Goal: Task Accomplishment & Management: Manage account settings

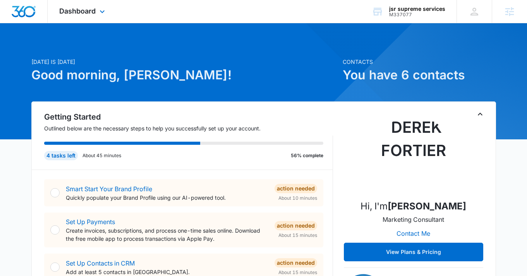
click at [98, 6] on div "Dashboard Apps Reputation Websites Forms CRM Email Social Shop Content Ads Inte…" at bounding box center [83, 11] width 71 height 23
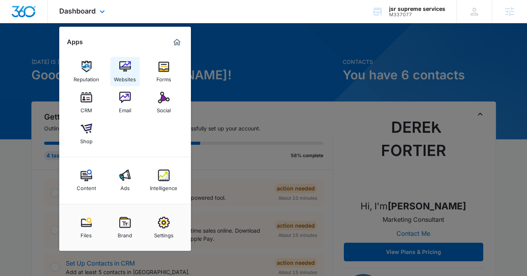
click at [136, 63] on link "Websites" at bounding box center [124, 71] width 29 height 29
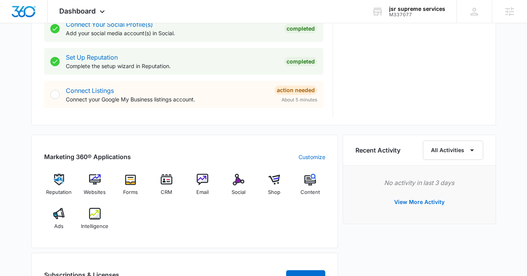
scroll to position [371, 0]
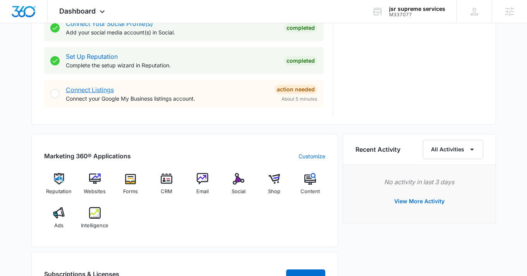
click at [101, 92] on link "Connect Listings" at bounding box center [90, 90] width 48 height 8
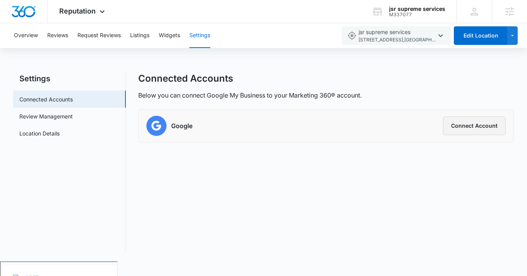
click at [474, 127] on button "Connect Account" at bounding box center [474, 126] width 63 height 19
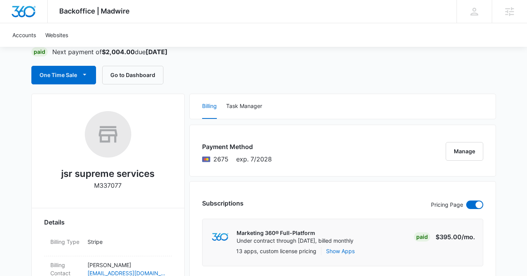
scroll to position [47, 0]
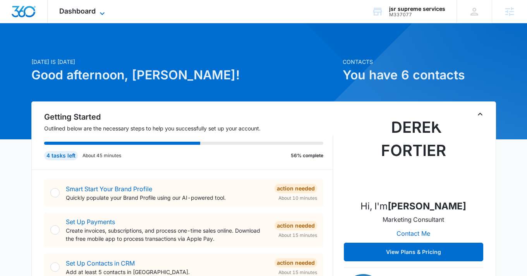
click at [102, 11] on icon at bounding box center [102, 13] width 9 height 9
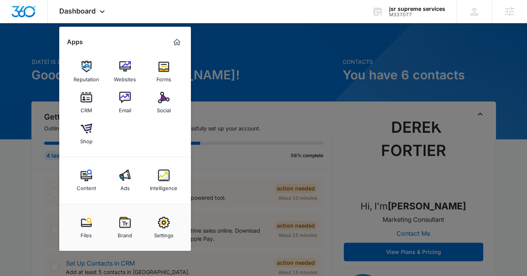
click at [263, 90] on div at bounding box center [263, 138] width 527 height 276
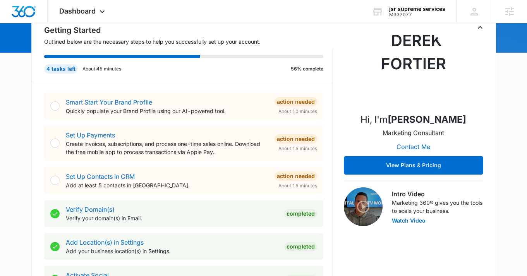
scroll to position [102, 0]
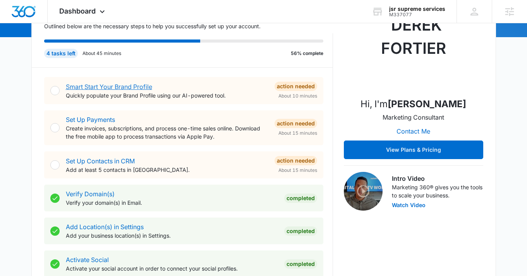
click at [132, 84] on link "Smart Start Your Brand Profile" at bounding box center [109, 87] width 86 height 8
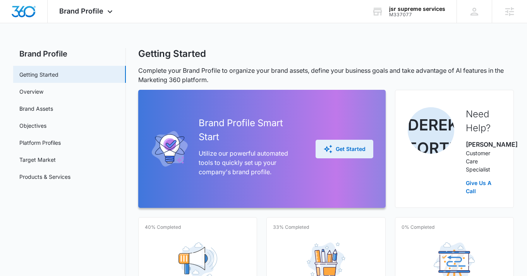
click at [352, 154] on div "Get Started" at bounding box center [344, 148] width 42 height 9
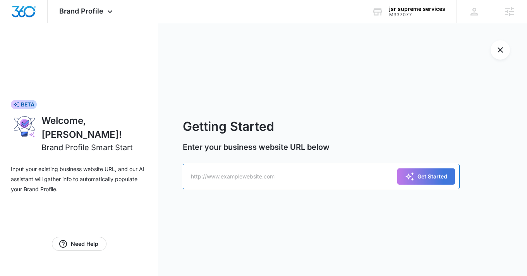
click at [291, 184] on input "text" at bounding box center [321, 177] width 277 height 26
type input "[URL][DOMAIN_NAME]"
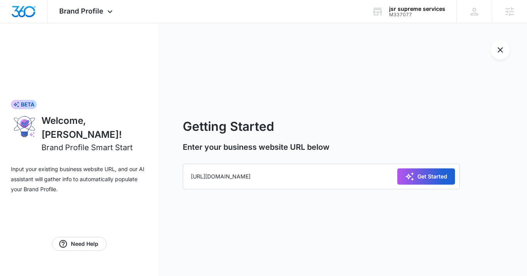
click at [441, 177] on div "Get Started" at bounding box center [426, 176] width 42 height 9
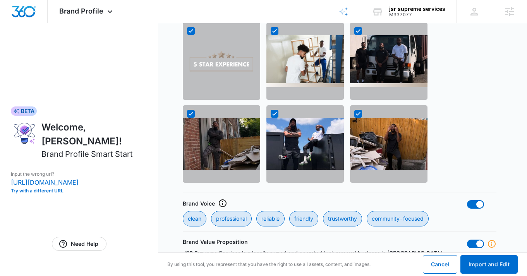
scroll to position [910, 0]
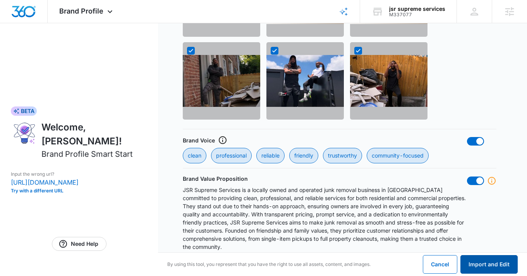
click at [487, 266] on button "Import and Edit" at bounding box center [488, 264] width 57 height 19
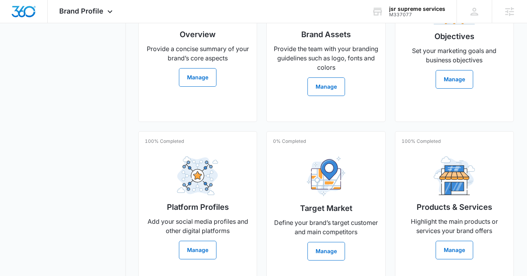
scroll to position [269, 0]
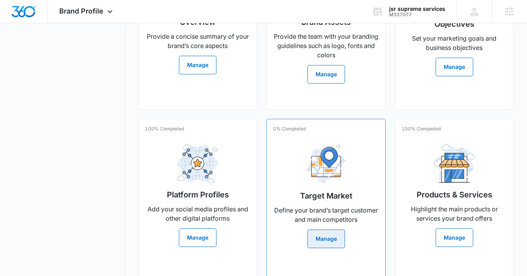
click at [322, 244] on button "Manage" at bounding box center [326, 239] width 38 height 19
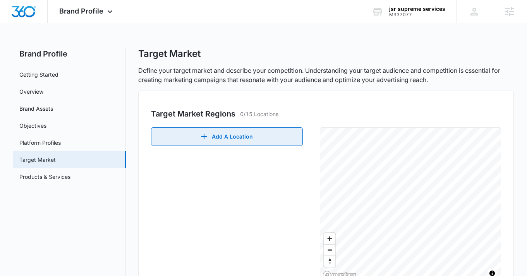
click at [204, 134] on icon "button" at bounding box center [203, 136] width 5 height 5
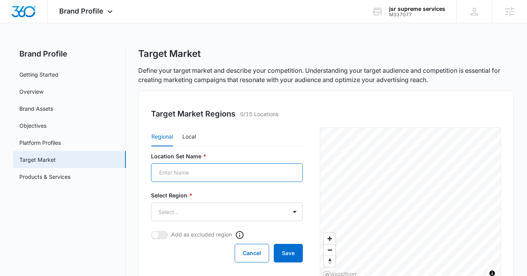
click at [198, 177] on input "Location Set Name *" at bounding box center [227, 172] width 152 height 19
type input "[GEOGRAPHIC_DATA]"
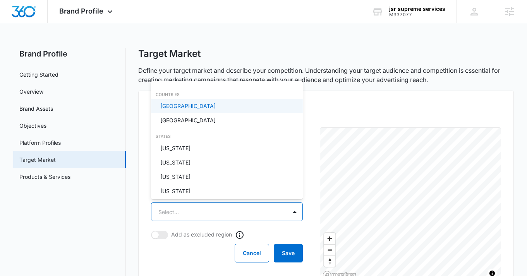
click at [279, 214] on body "Brand Profile Apps Reputation Websites Forms CRM Email Social Shop Content Ads …" at bounding box center [263, 138] width 527 height 276
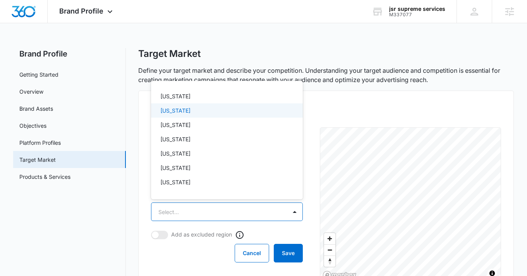
scroll to position [563, 0]
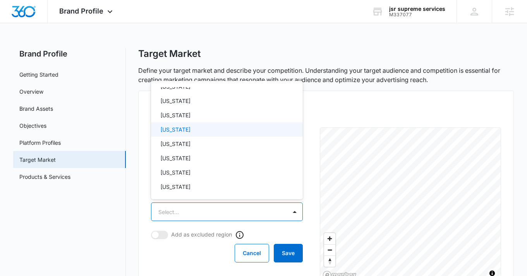
click at [224, 131] on div "[US_STATE]" at bounding box center [226, 129] width 132 height 8
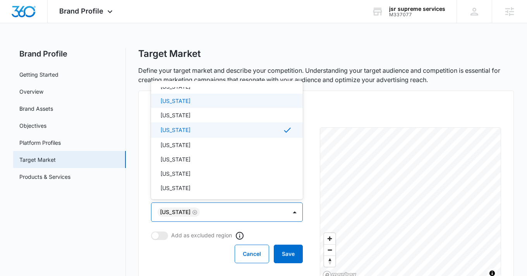
click at [386, 49] on div at bounding box center [263, 138] width 527 height 276
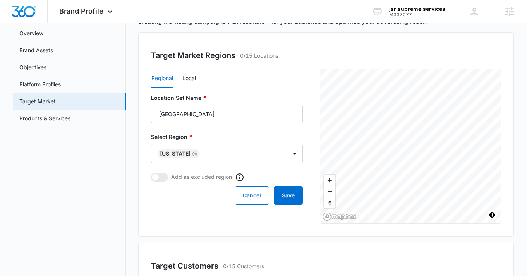
scroll to position [60, 0]
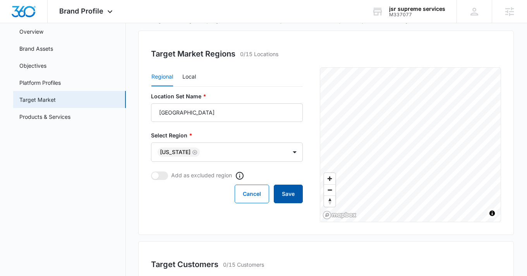
click at [288, 188] on button "Save" at bounding box center [288, 194] width 29 height 19
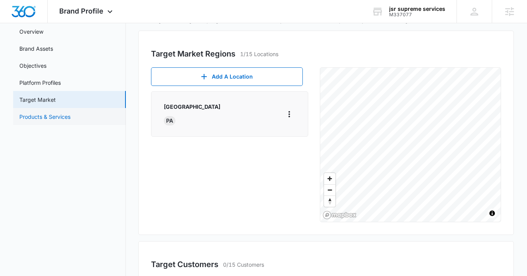
click at [58, 113] on link "Products & Services" at bounding box center [44, 117] width 51 height 8
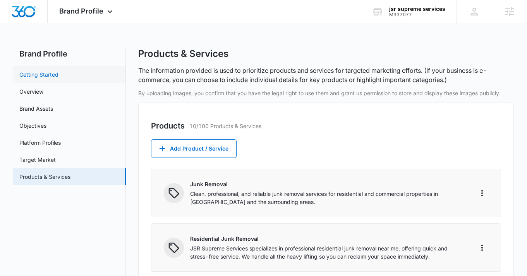
click at [58, 74] on link "Getting Started" at bounding box center [38, 74] width 39 height 8
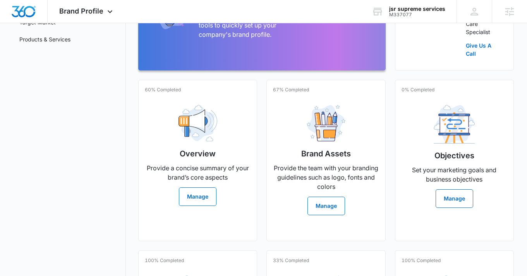
scroll to position [138, 0]
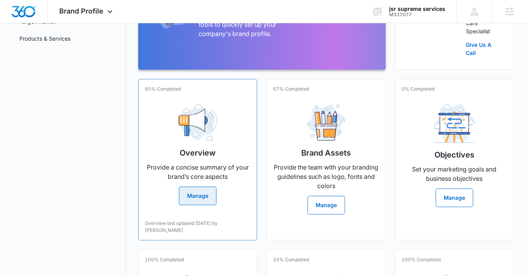
click at [208, 203] on button "Manage" at bounding box center [198, 196] width 38 height 19
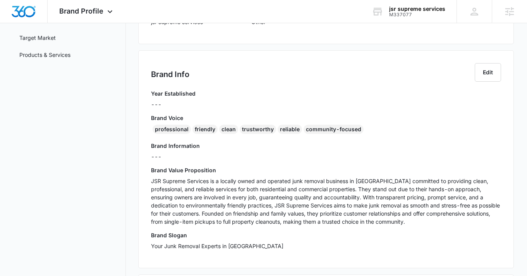
scroll to position [122, 0]
click at [169, 103] on p "---" at bounding box center [173, 105] width 45 height 8
click at [490, 73] on button "Edit" at bounding box center [488, 73] width 26 height 19
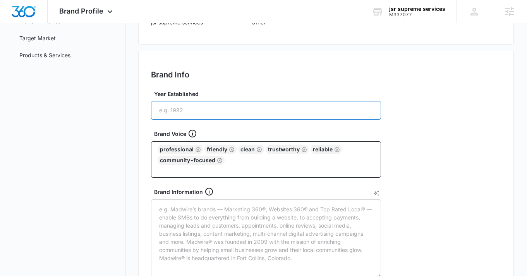
click at [280, 112] on input "Year Established" at bounding box center [266, 110] width 230 height 19
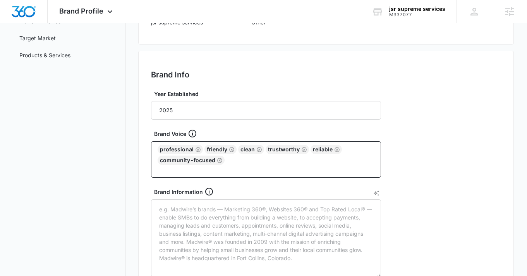
click at [412, 123] on div "Brand Info Edit Year Established 2025 Brand Voice professional friendly clean t…" at bounding box center [326, 250] width 376 height 399
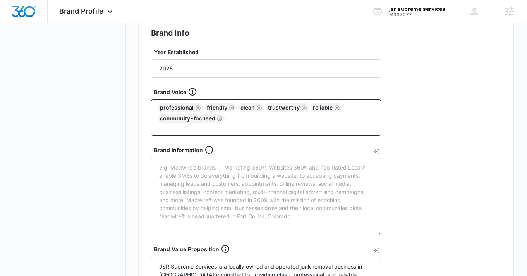
scroll to position [162, 0]
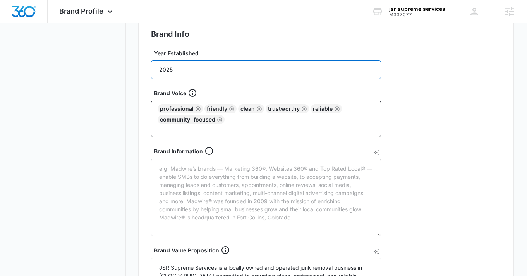
click at [207, 71] on input "2025" at bounding box center [266, 69] width 230 height 19
type input "2"
click at [406, 208] on div "Brand Info Edit Year Established Brand Voice professional friendly clean trustw…" at bounding box center [326, 209] width 376 height 399
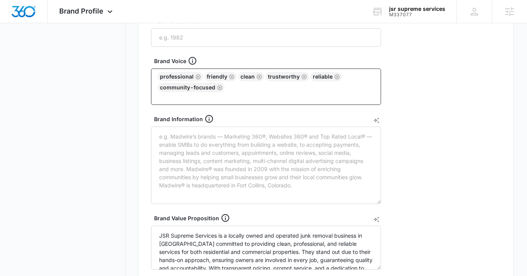
scroll to position [0, 0]
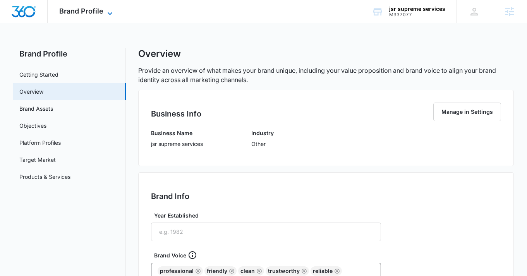
click at [110, 11] on icon at bounding box center [109, 13] width 9 height 9
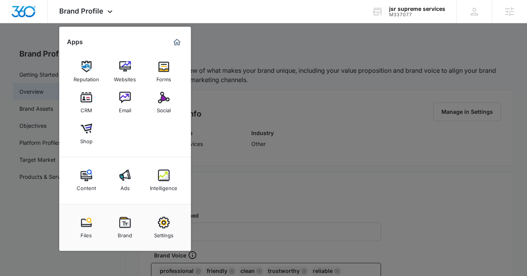
click at [53, 34] on div at bounding box center [263, 138] width 527 height 276
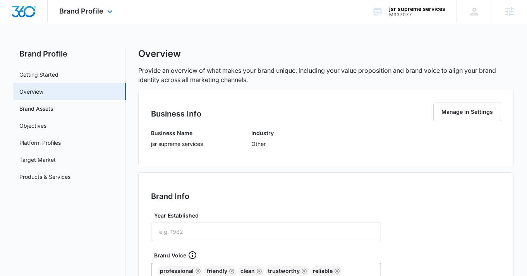
click at [31, 12] on img "Dashboard" at bounding box center [23, 12] width 25 height 12
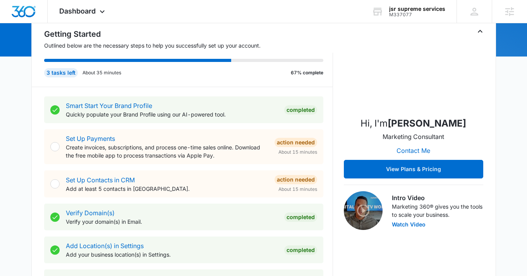
scroll to position [96, 0]
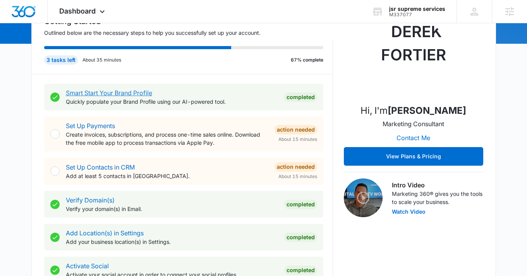
click at [113, 93] on link "Smart Start Your Brand Profile" at bounding box center [109, 93] width 86 height 8
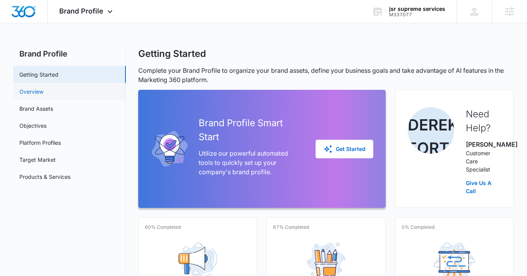
click at [43, 88] on link "Overview" at bounding box center [31, 92] width 24 height 8
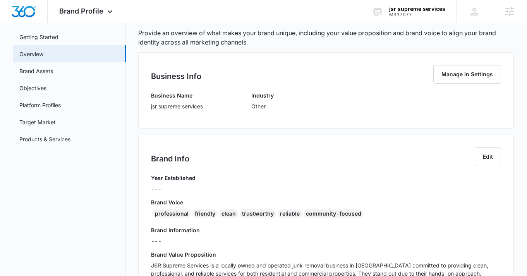
scroll to position [8, 0]
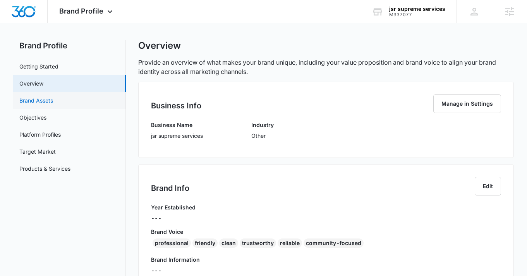
click at [52, 97] on link "Brand Assets" at bounding box center [36, 100] width 34 height 8
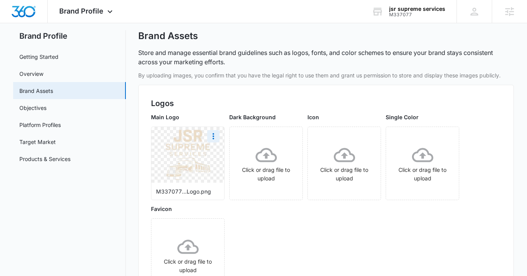
scroll to position [11, 0]
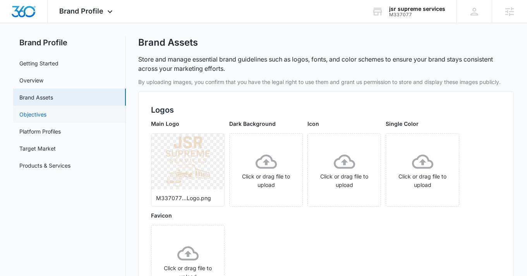
click at [46, 112] on link "Objectives" at bounding box center [32, 114] width 27 height 8
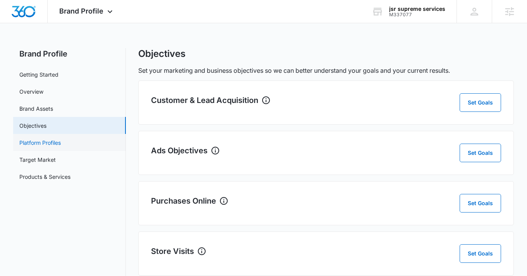
click at [61, 144] on link "Platform Profiles" at bounding box center [39, 143] width 41 height 8
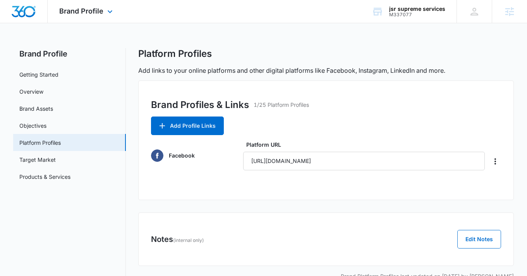
click at [21, 6] on img "Dashboard" at bounding box center [23, 12] width 25 height 12
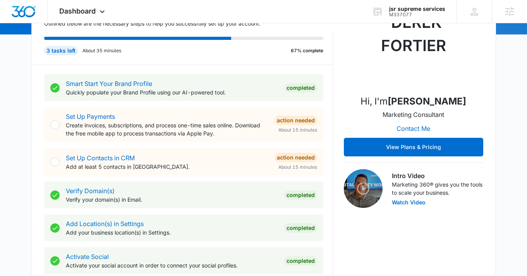
scroll to position [108, 0]
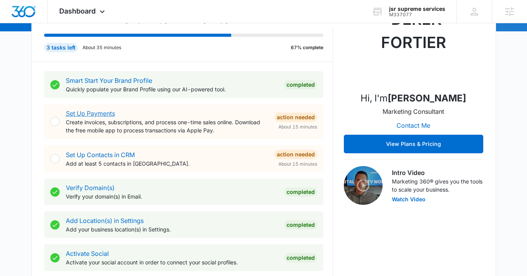
click at [101, 111] on link "Set Up Payments" at bounding box center [90, 114] width 49 height 8
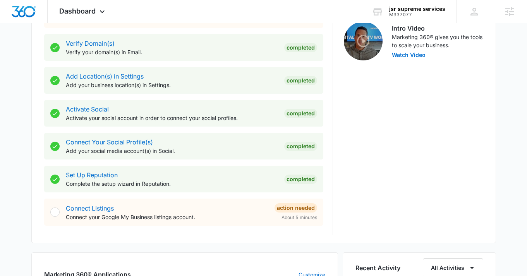
scroll to position [266, 0]
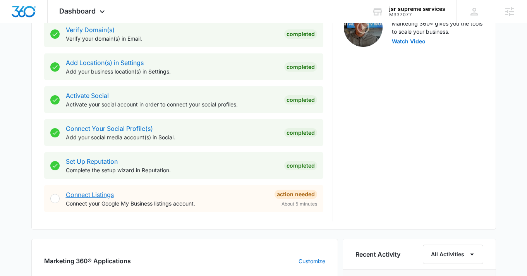
click at [96, 196] on link "Connect Listings" at bounding box center [90, 195] width 48 height 8
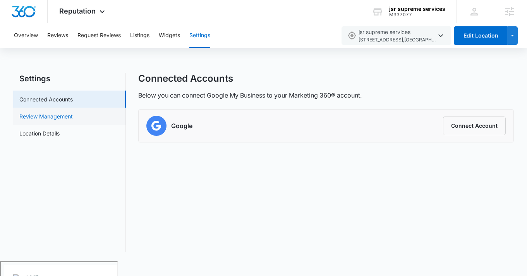
click at [62, 113] on link "Review Management" at bounding box center [45, 116] width 53 height 8
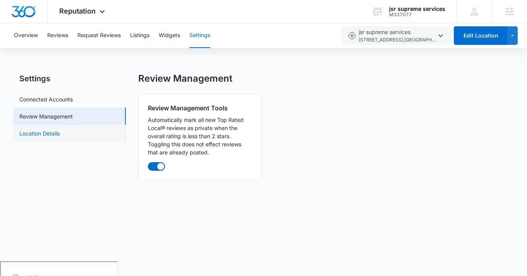
click at [58, 131] on link "Location Details" at bounding box center [39, 133] width 40 height 8
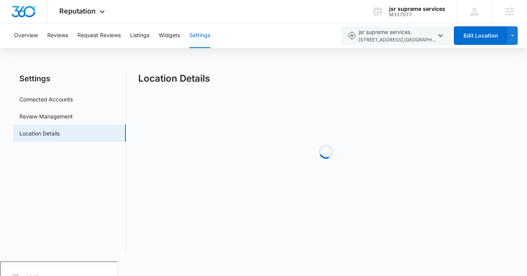
select select "[US_STATE]"
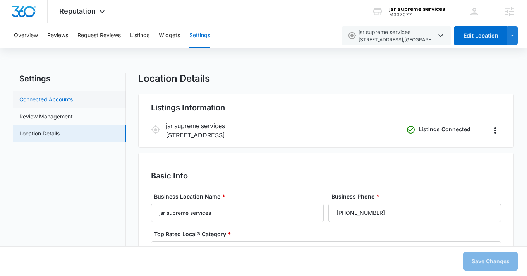
click at [63, 100] on link "Connected Accounts" at bounding box center [45, 99] width 53 height 8
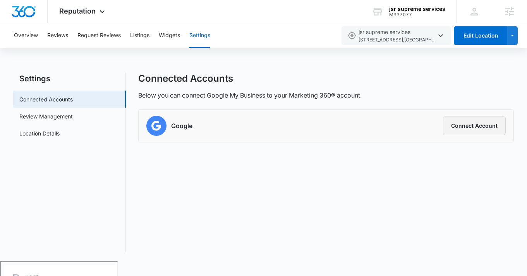
click at [456, 121] on button "Connect Account" at bounding box center [474, 126] width 63 height 19
click at [87, 15] on div "Reputation Apps Reputation Websites Forms CRM Email Social Shop Content Ads Int…" at bounding box center [83, 11] width 71 height 23
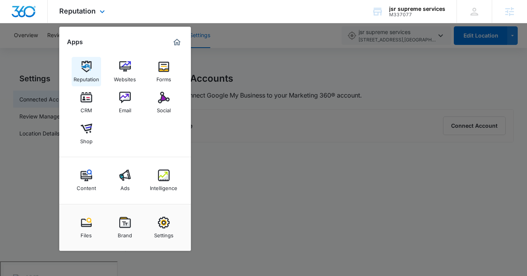
click at [88, 73] on div "Reputation" at bounding box center [87, 77] width 26 height 10
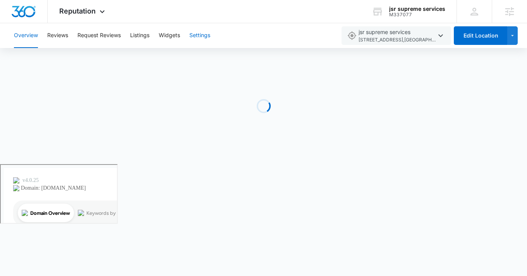
click at [203, 33] on button "Settings" at bounding box center [199, 35] width 21 height 25
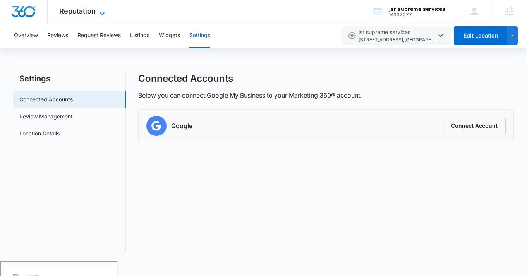
click at [91, 13] on span "Reputation" at bounding box center [77, 11] width 36 height 8
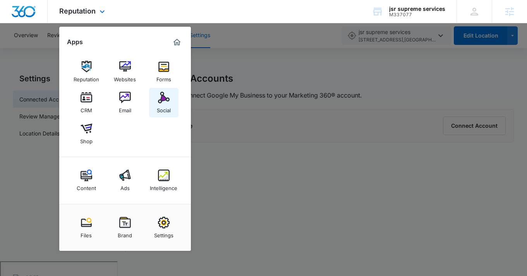
click at [158, 106] on div "Social" at bounding box center [164, 108] width 14 height 10
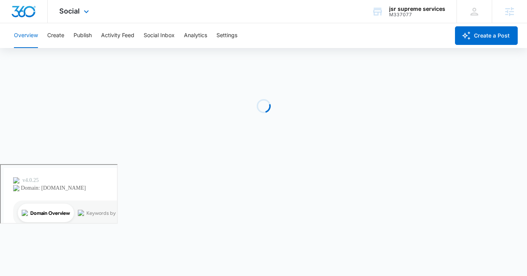
click at [80, 8] on div "Social Apps Reputation Websites Forms CRM Email Social Shop Content Ads Intelli…" at bounding box center [75, 11] width 55 height 23
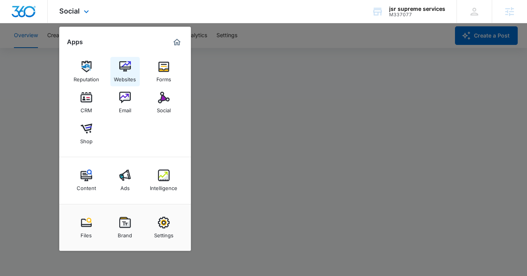
click at [127, 66] on img at bounding box center [125, 67] width 12 height 12
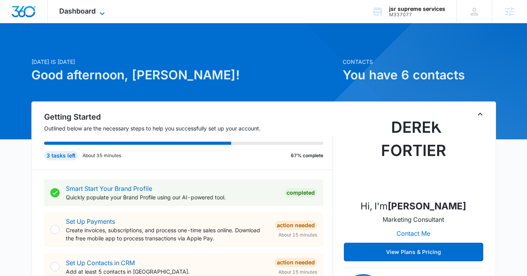
click at [91, 14] on span "Dashboard" at bounding box center [77, 11] width 36 height 8
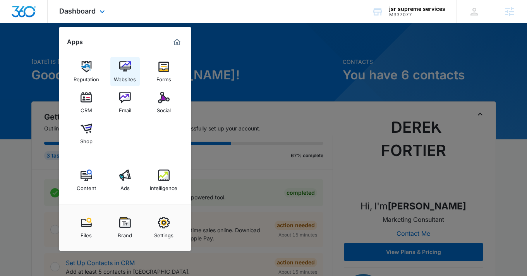
click at [124, 72] on img at bounding box center [125, 67] width 12 height 12
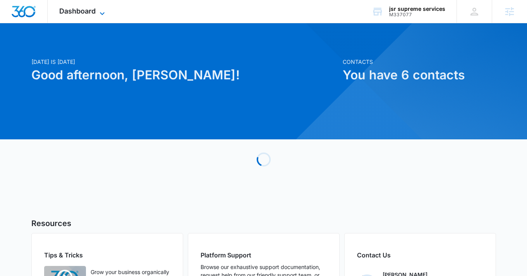
click at [79, 10] on span "Dashboard" at bounding box center [77, 11] width 36 height 8
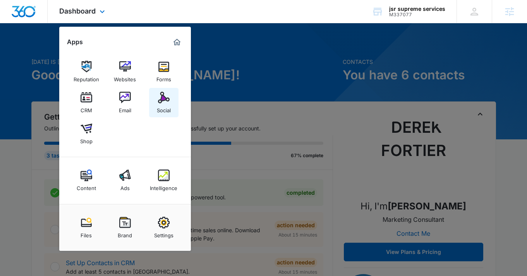
click at [164, 94] on img at bounding box center [164, 98] width 12 height 12
